Goal: Information Seeking & Learning: Understand process/instructions

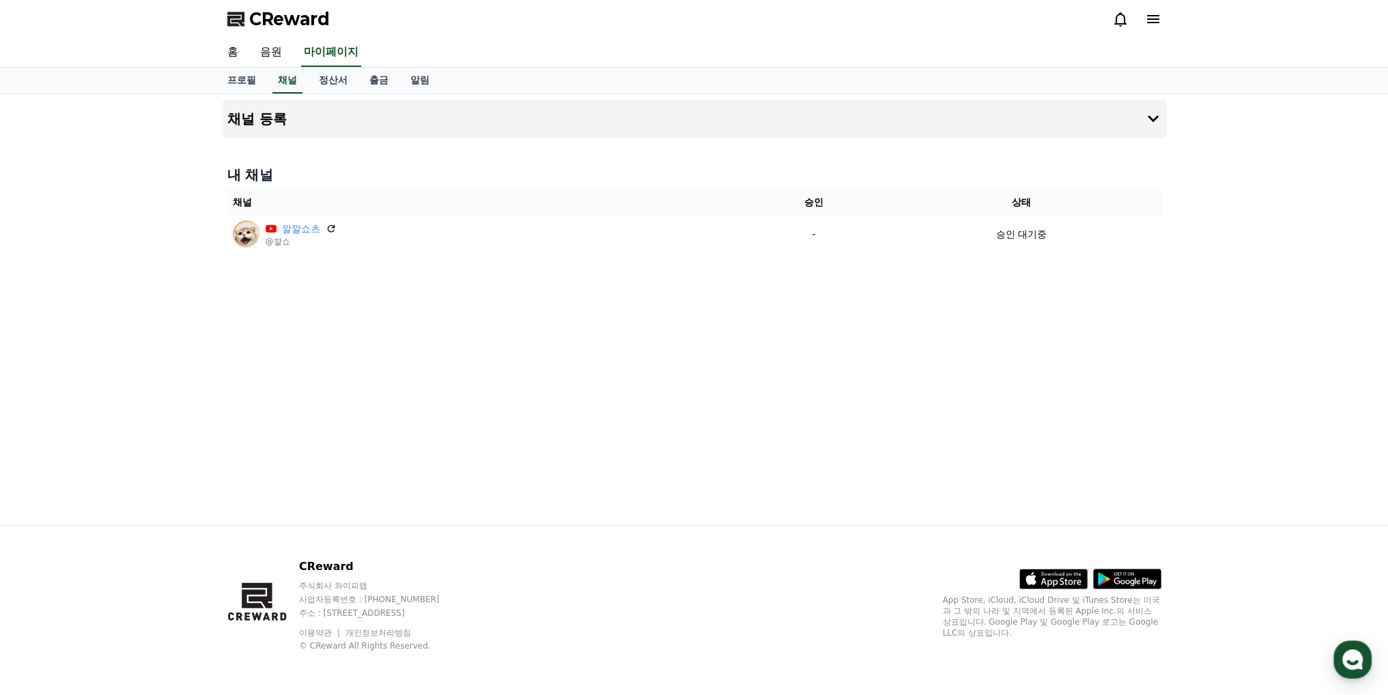
click at [475, 346] on div "채널 등록 내 채널 채널 승인 상태 깔깔쇼츠 @깔쇼 - 승인 대기중" at bounding box center [694, 309] width 956 height 431
drag, startPoint x: 0, startPoint y: 0, endPoint x: 264, endPoint y: 60, distance: 270.4
click at [264, 60] on link "음원" at bounding box center [271, 52] width 44 height 29
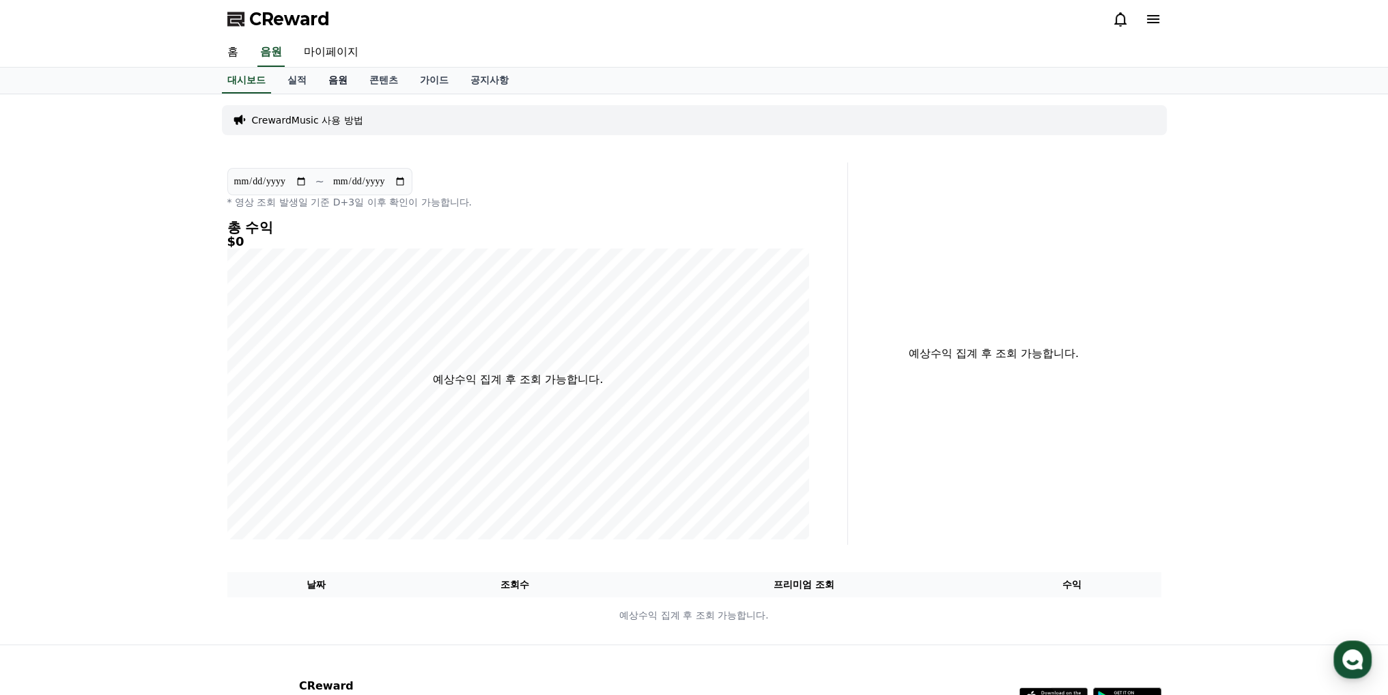
click at [325, 81] on link "음원" at bounding box center [338, 81] width 41 height 26
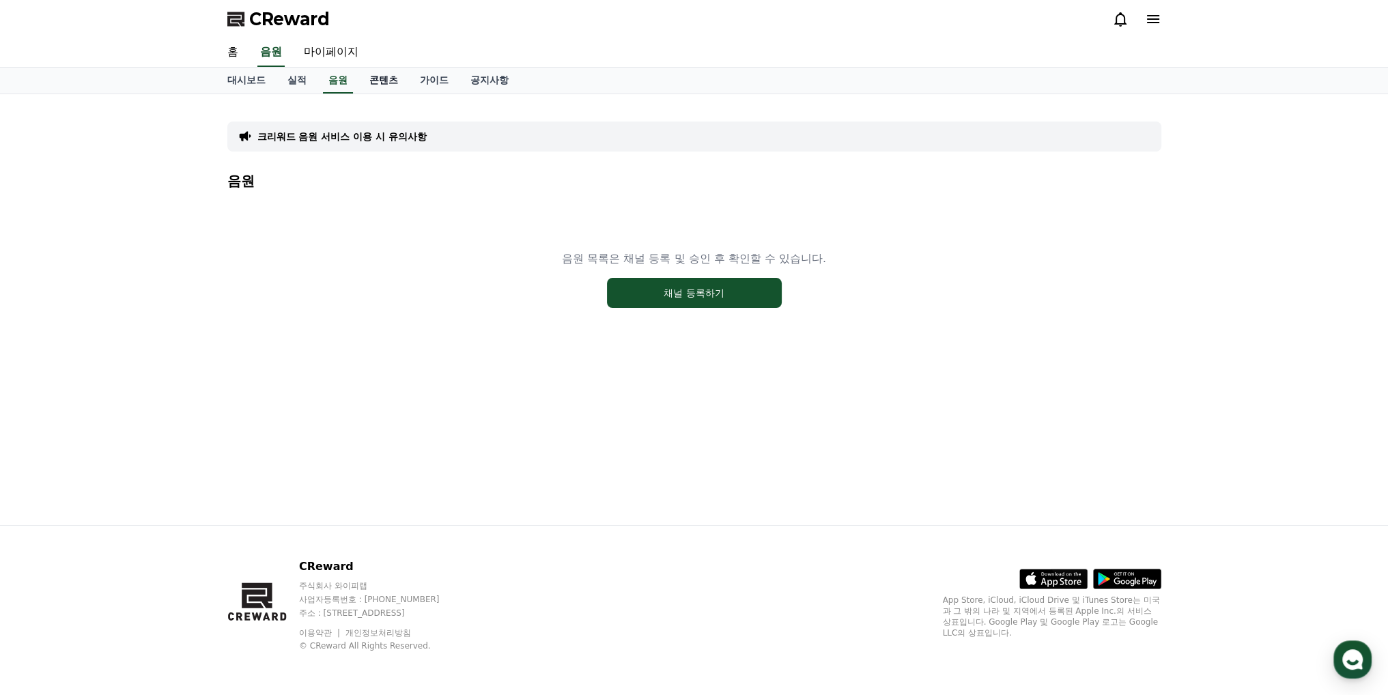
click at [393, 77] on link "콘텐츠" at bounding box center [384, 81] width 51 height 26
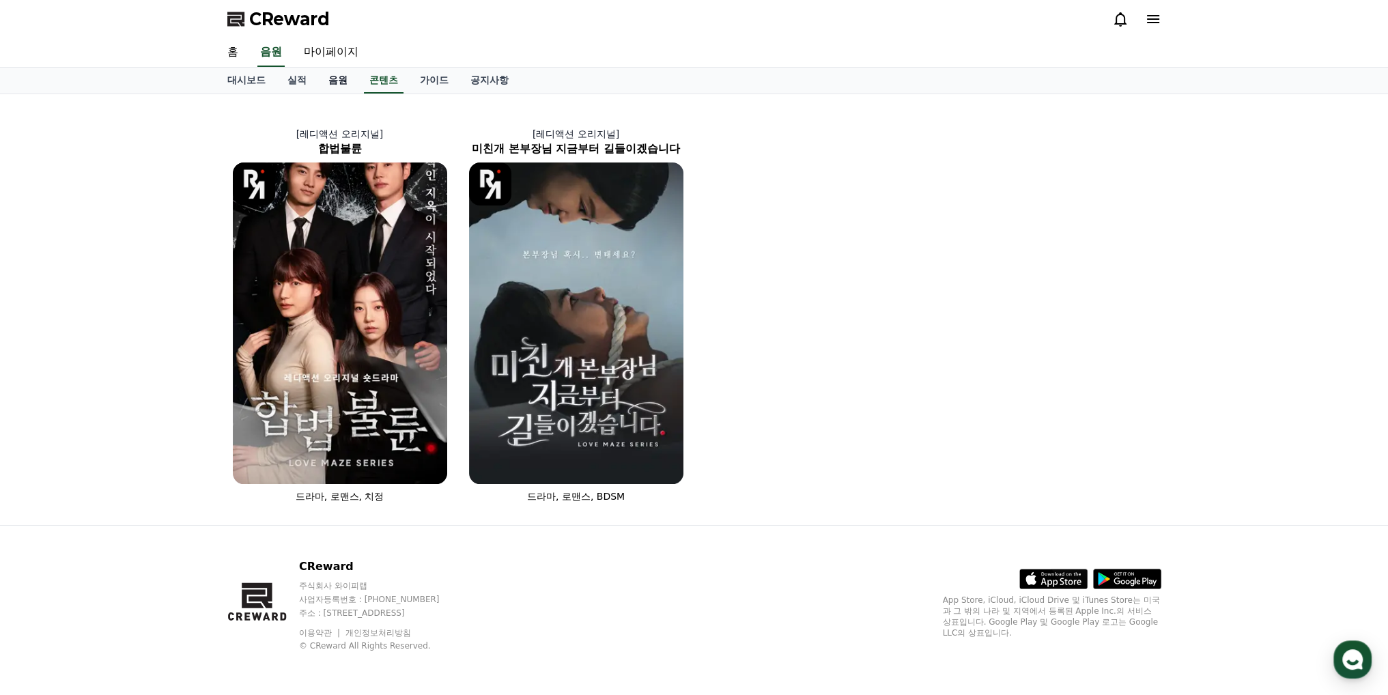
click at [342, 80] on link "음원" at bounding box center [338, 81] width 41 height 26
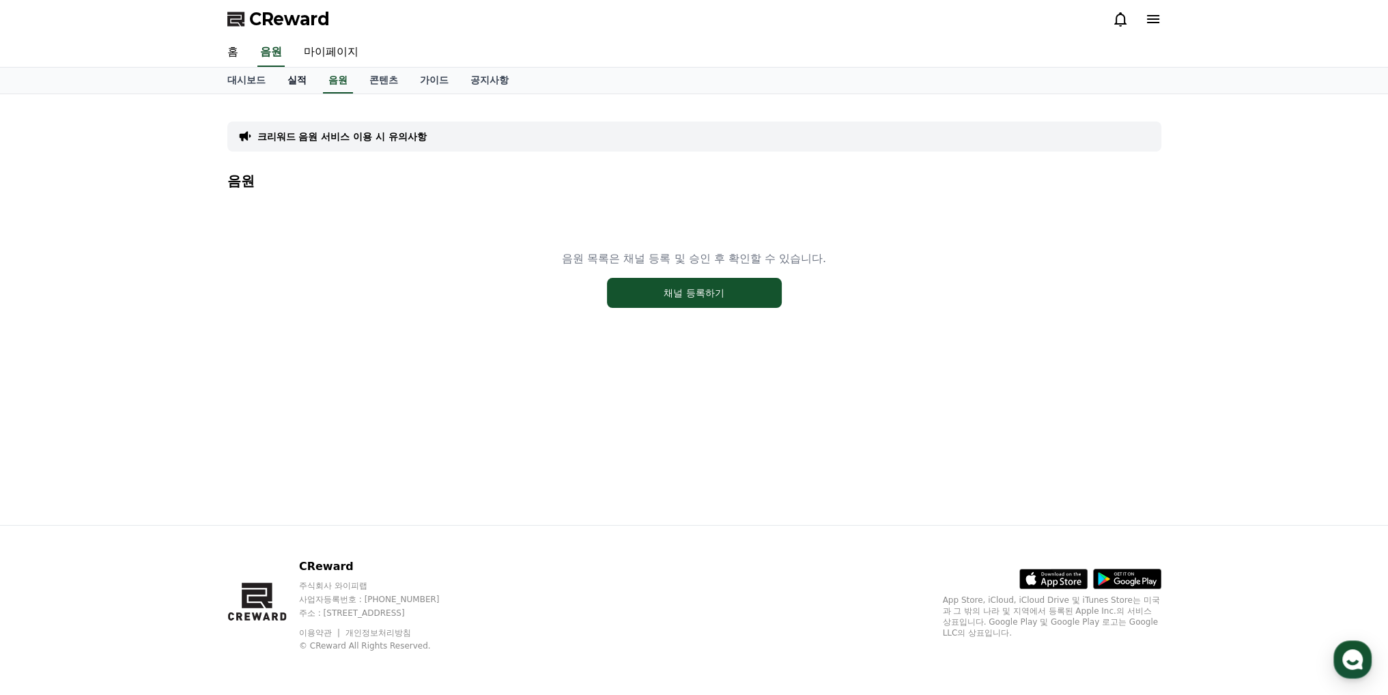
click at [301, 80] on link "실적" at bounding box center [297, 81] width 41 height 26
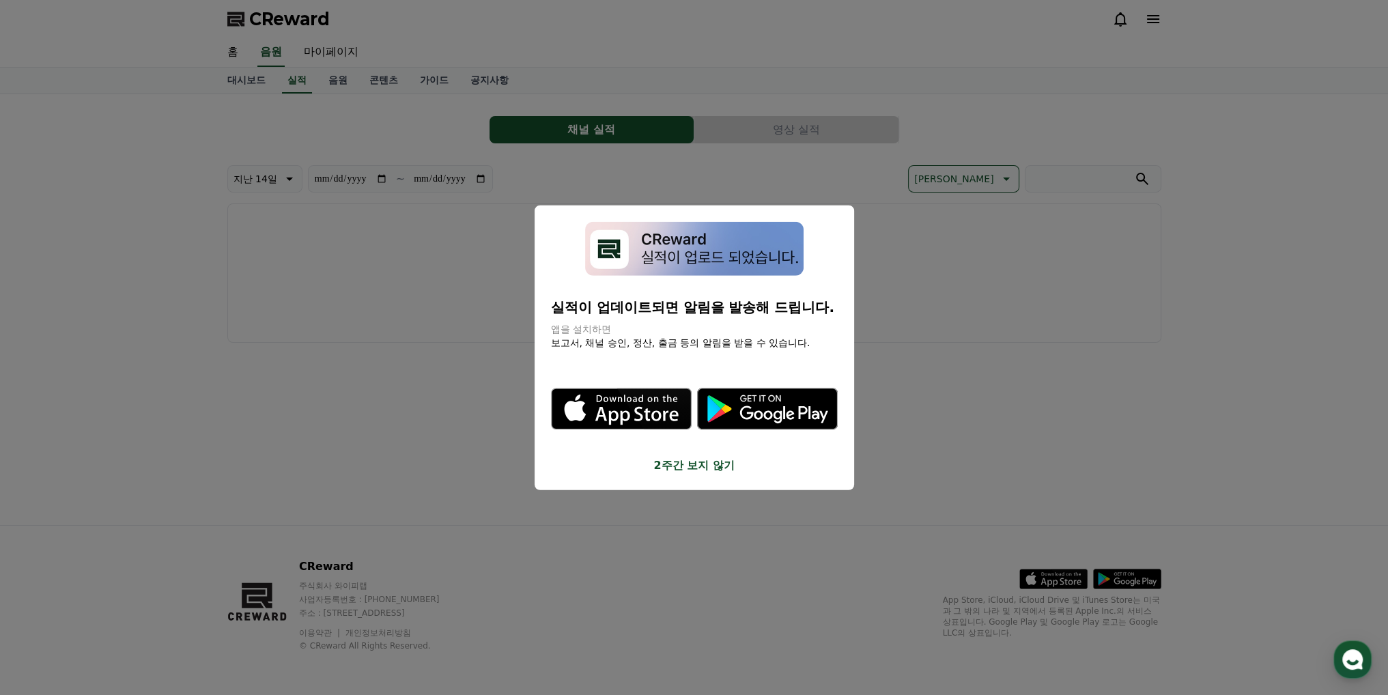
click at [377, 290] on button "close modal" at bounding box center [694, 347] width 1388 height 695
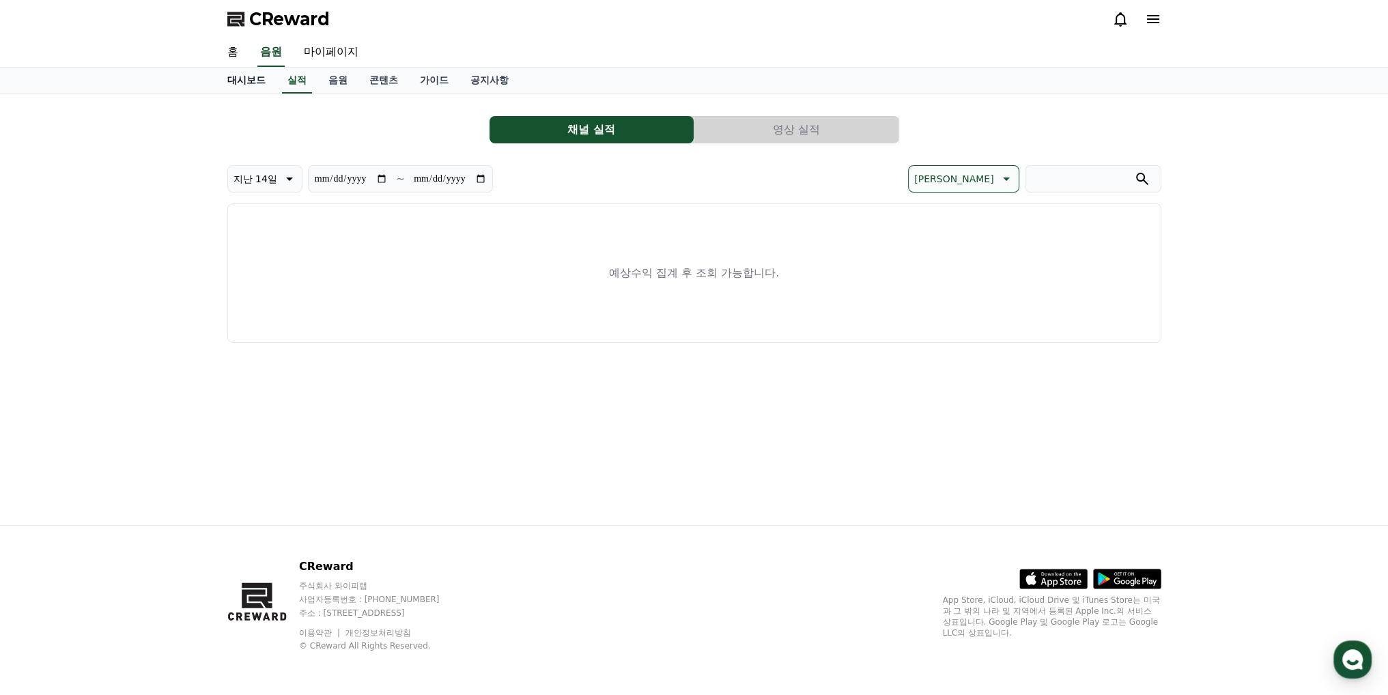
click at [236, 85] on link "대시보드" at bounding box center [246, 81] width 60 height 26
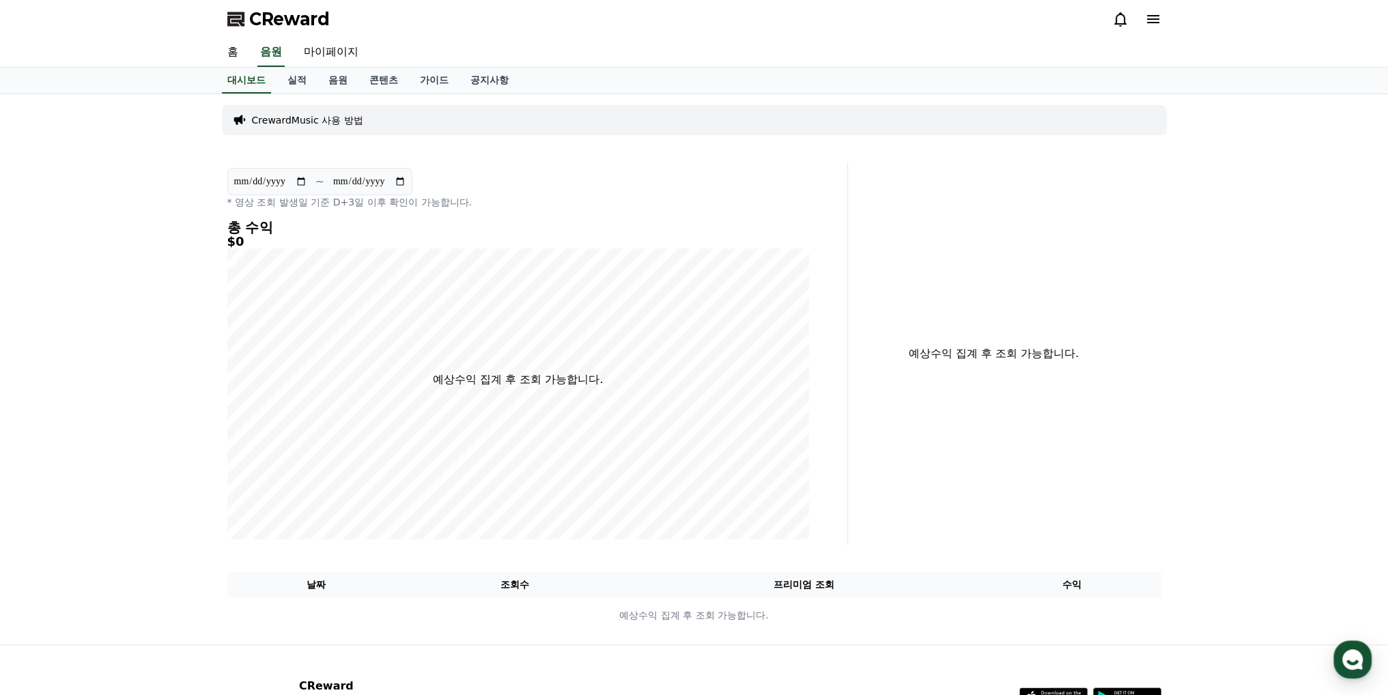
click at [319, 122] on p "CrewardMusic 사용 방법" at bounding box center [307, 120] width 111 height 14
